Goal: Information Seeking & Learning: Learn about a topic

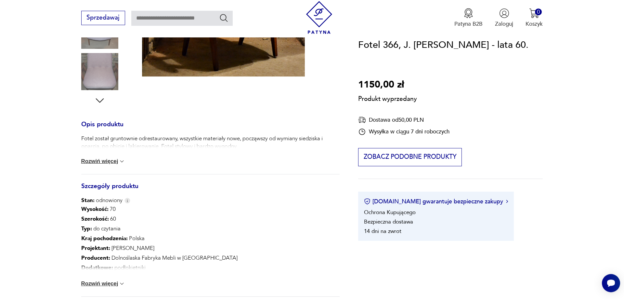
scroll to position [224, 0]
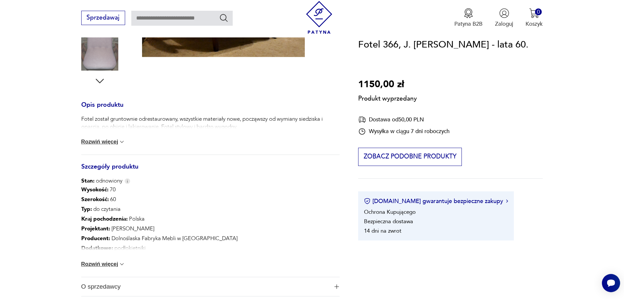
click at [100, 267] on button "Rozwiń więcej" at bounding box center [103, 264] width 44 height 7
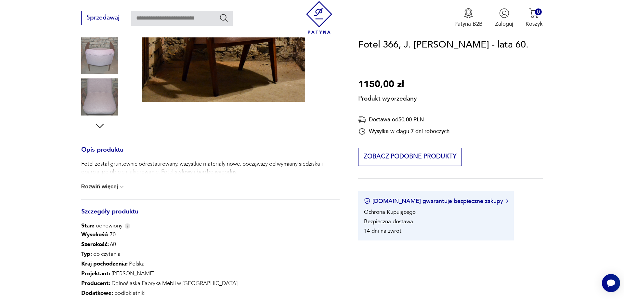
scroll to position [90, 0]
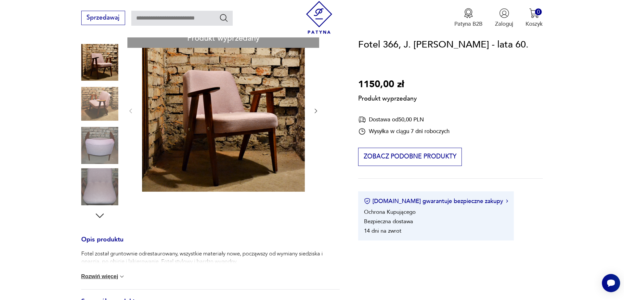
click at [112, 138] on div "Produkt wyprzedany Opis produktu Fotel został gruntownie odrestaurowany, wszyst…" at bounding box center [210, 249] width 258 height 440
click at [104, 141] on div "Produkt wyprzedany Opis produktu Fotel został gruntownie odrestaurowany, wszyst…" at bounding box center [210, 249] width 258 height 440
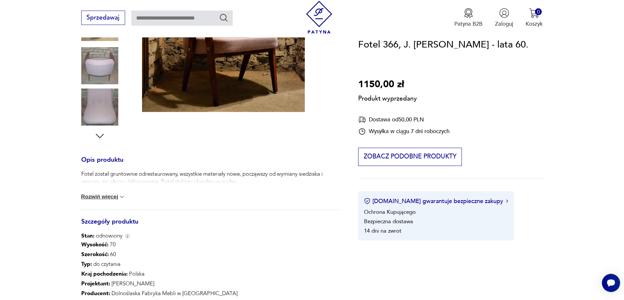
scroll to position [179, 0]
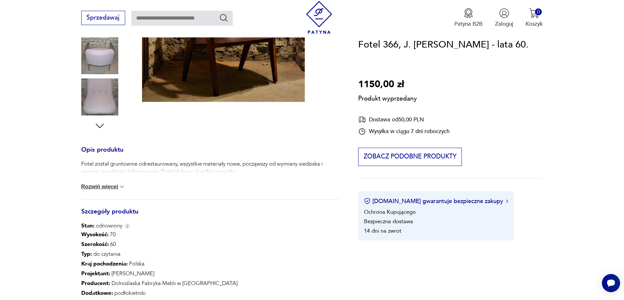
click at [98, 126] on div "Produkt wyprzedany Opis produktu Fotel został gruntownie odrestaurowany, wszyst…" at bounding box center [210, 159] width 258 height 440
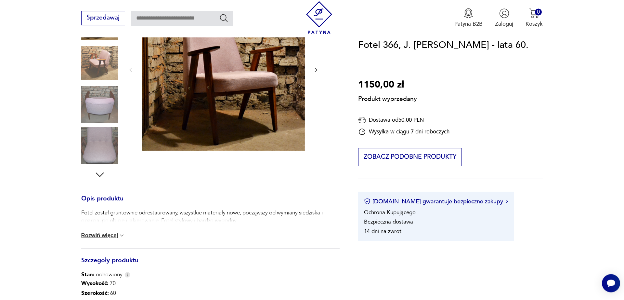
scroll to position [0, 0]
